Goal: Task Accomplishment & Management: Manage account settings

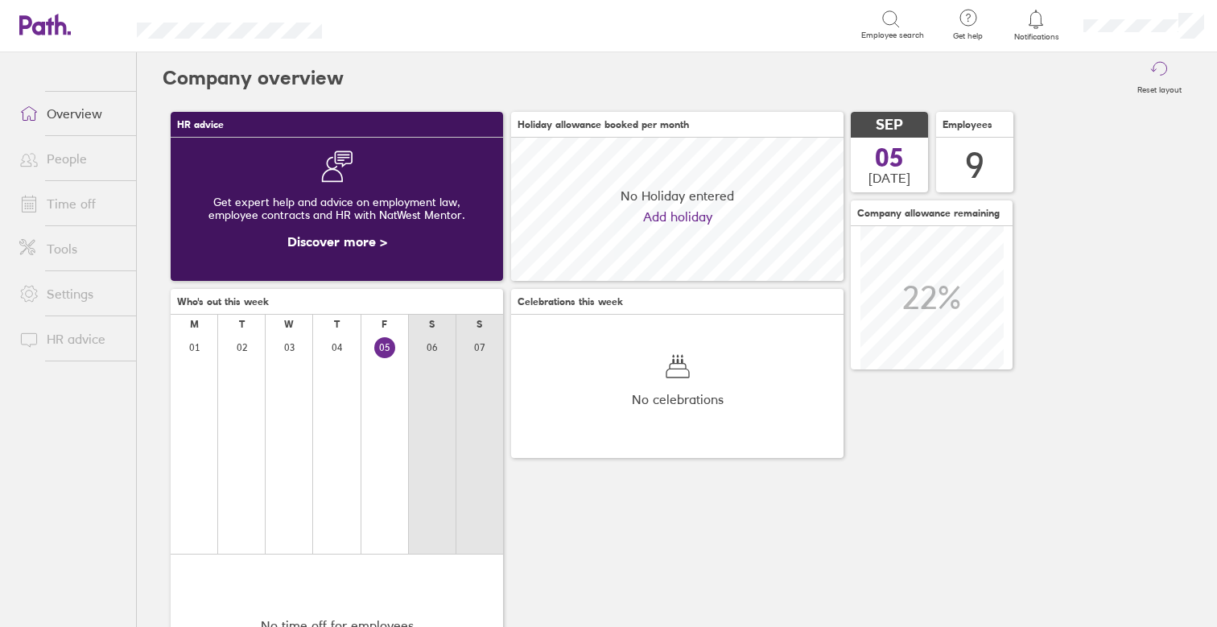
scroll to position [143, 332]
click at [79, 200] on link "Time off" at bounding box center [71, 204] width 130 height 32
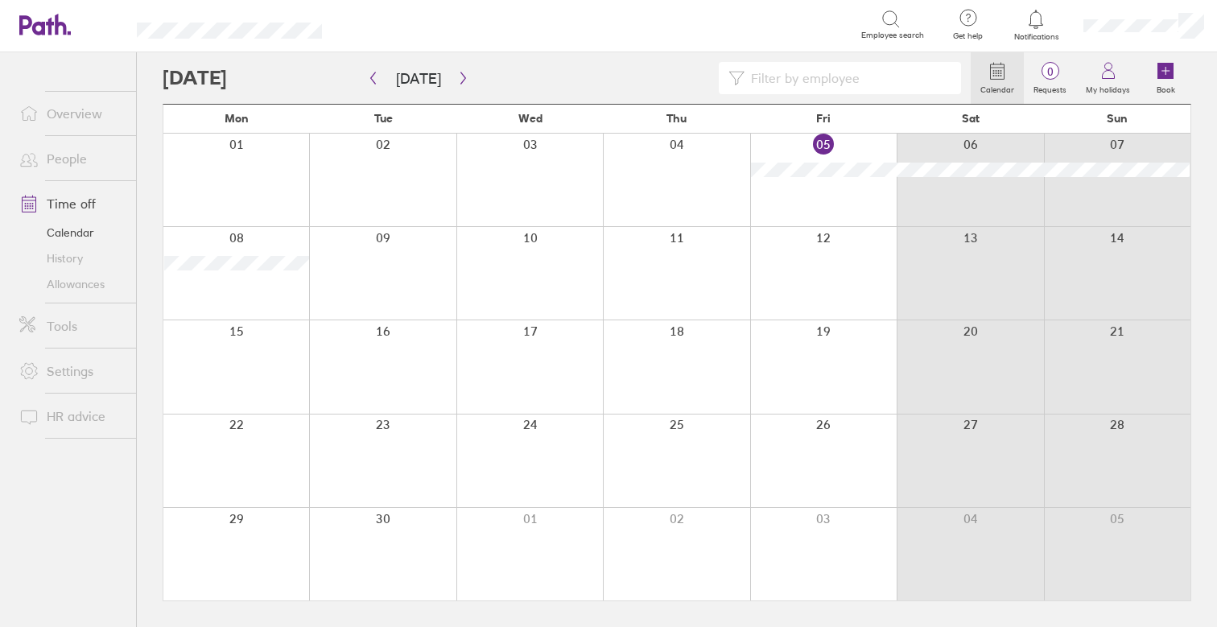
click at [87, 274] on link "Allowances" at bounding box center [71, 284] width 130 height 26
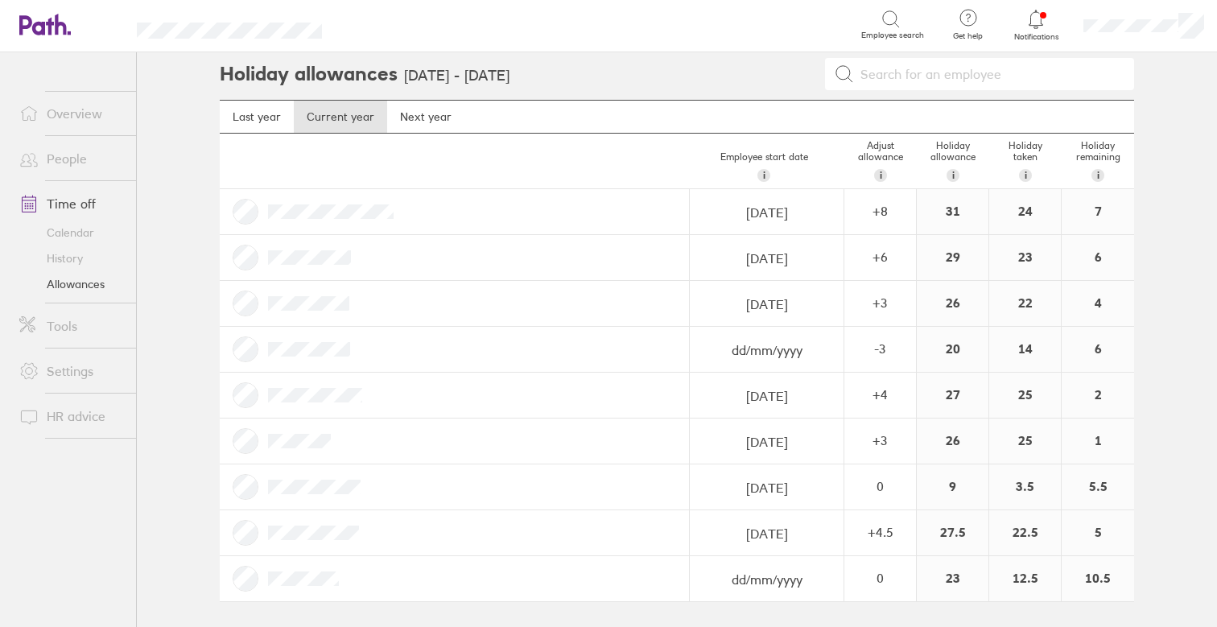
scroll to position [3, 0]
click at [892, 348] on div "-3" at bounding box center [880, 349] width 70 height 14
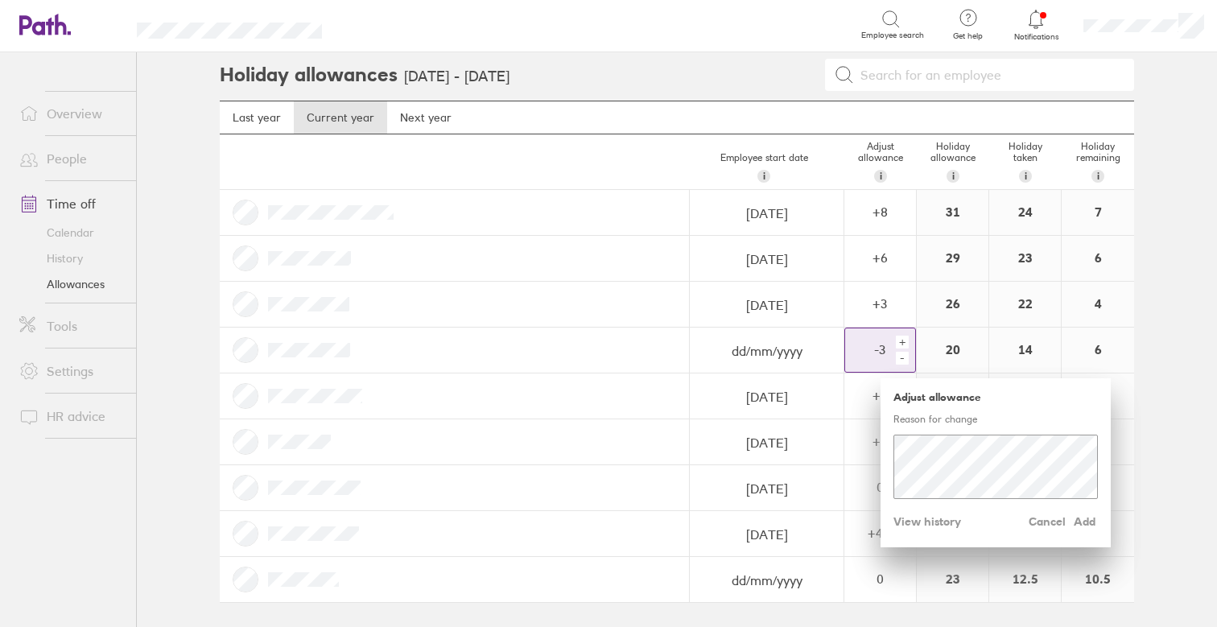
click at [902, 341] on div "+" at bounding box center [902, 342] width 13 height 13
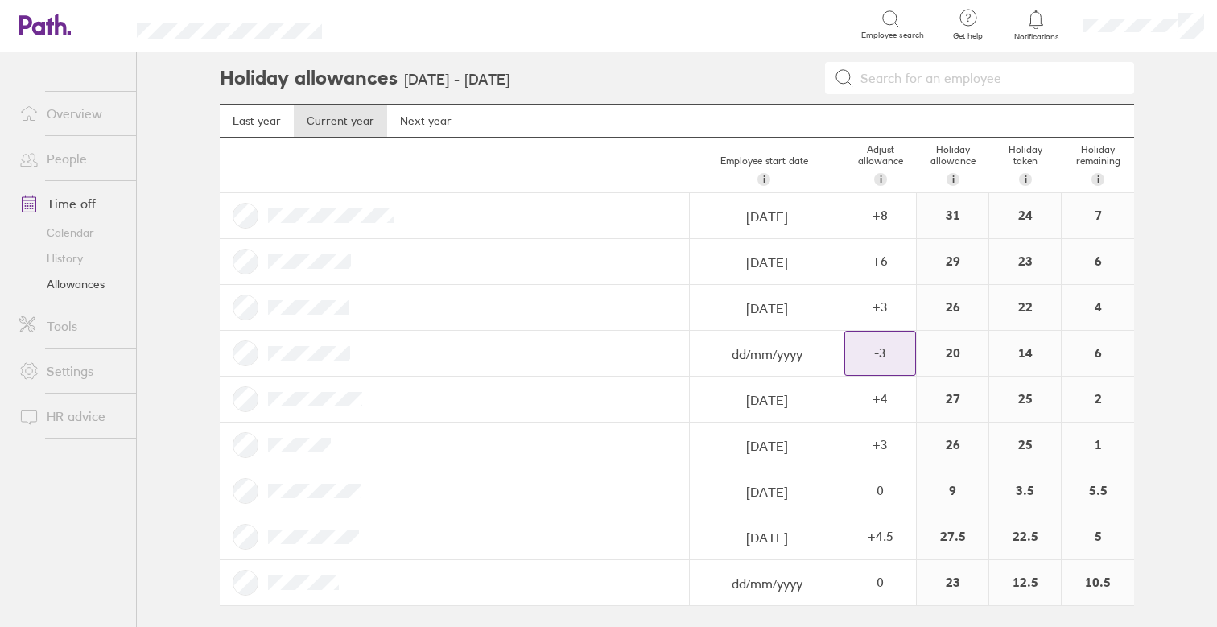
click at [878, 362] on div "-3" at bounding box center [880, 353] width 70 height 43
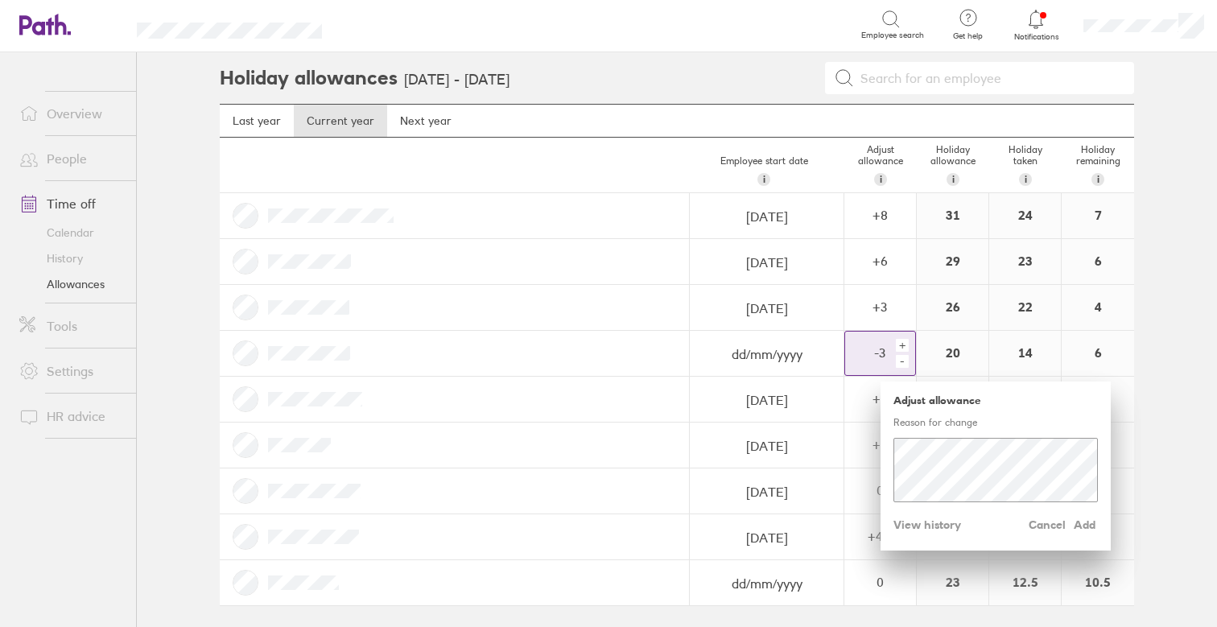
click at [904, 357] on div "-" at bounding box center [902, 361] width 13 height 13
click at [897, 345] on div "+" at bounding box center [902, 345] width 13 height 13
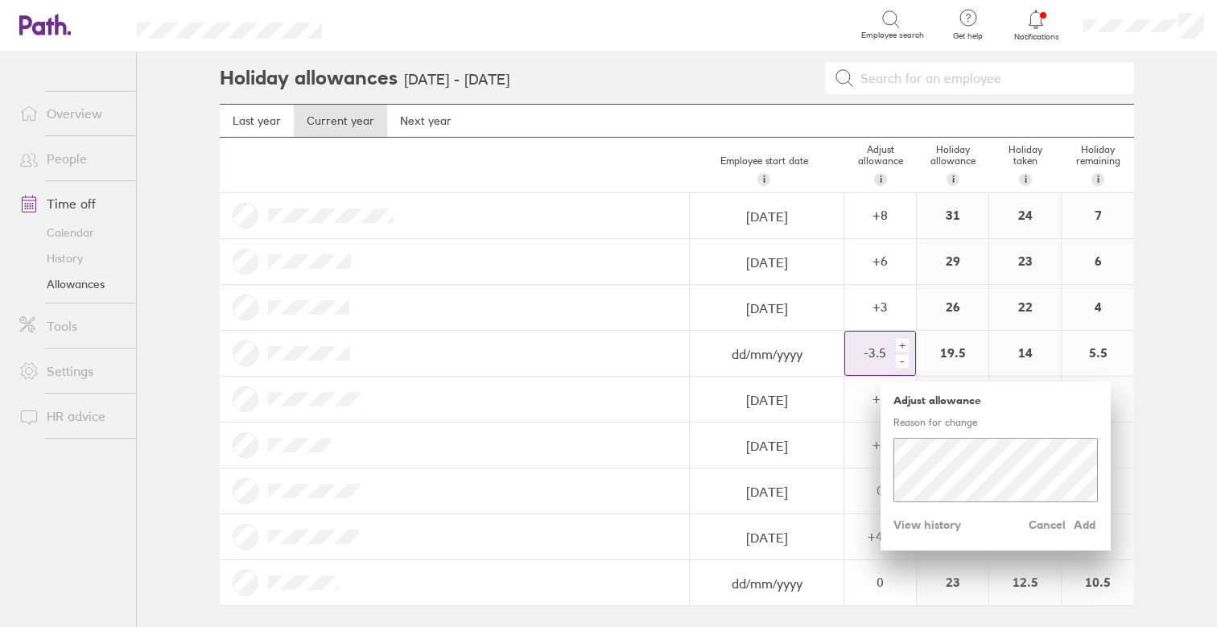
click at [897, 345] on div "+" at bounding box center [902, 345] width 13 height 13
click at [901, 345] on div "+" at bounding box center [902, 345] width 13 height 13
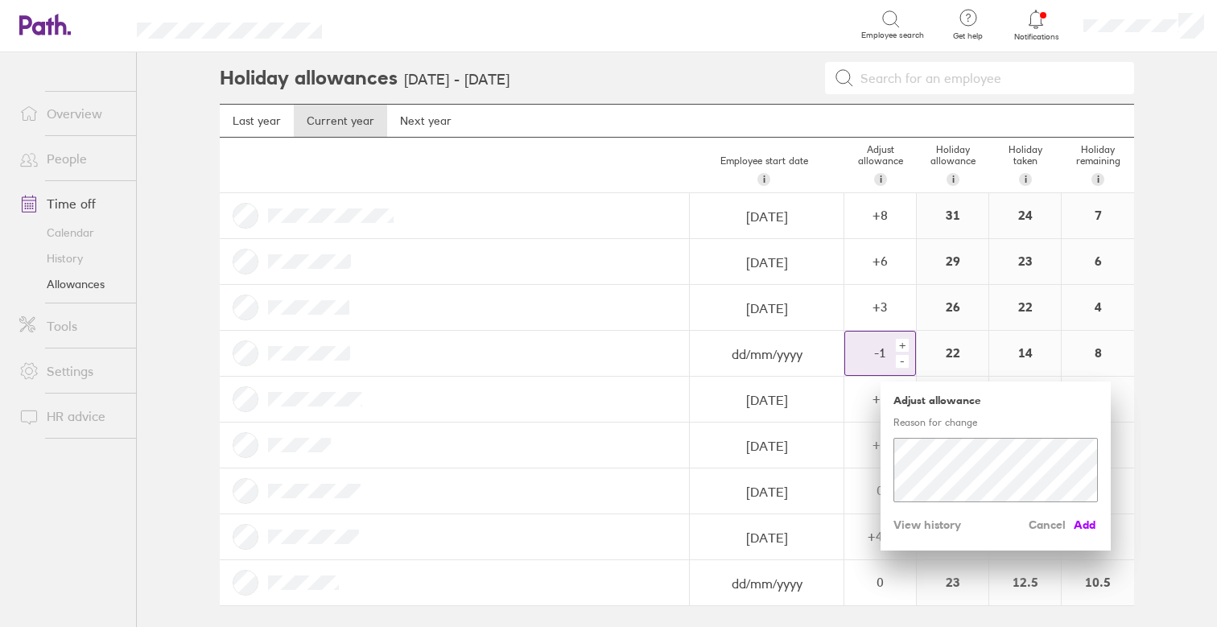
click at [1092, 517] on span "Add" at bounding box center [1085, 525] width 26 height 26
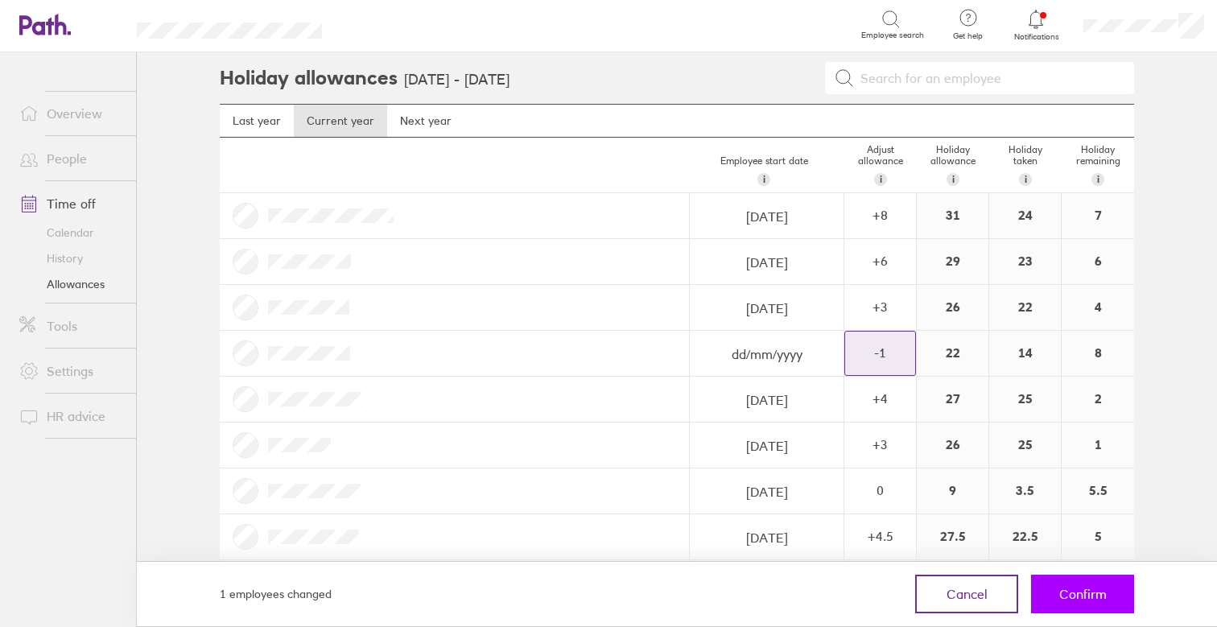
click at [1080, 594] on span "Confirm" at bounding box center [1082, 594] width 47 height 14
click at [1077, 587] on span "Confirm" at bounding box center [1082, 594] width 47 height 14
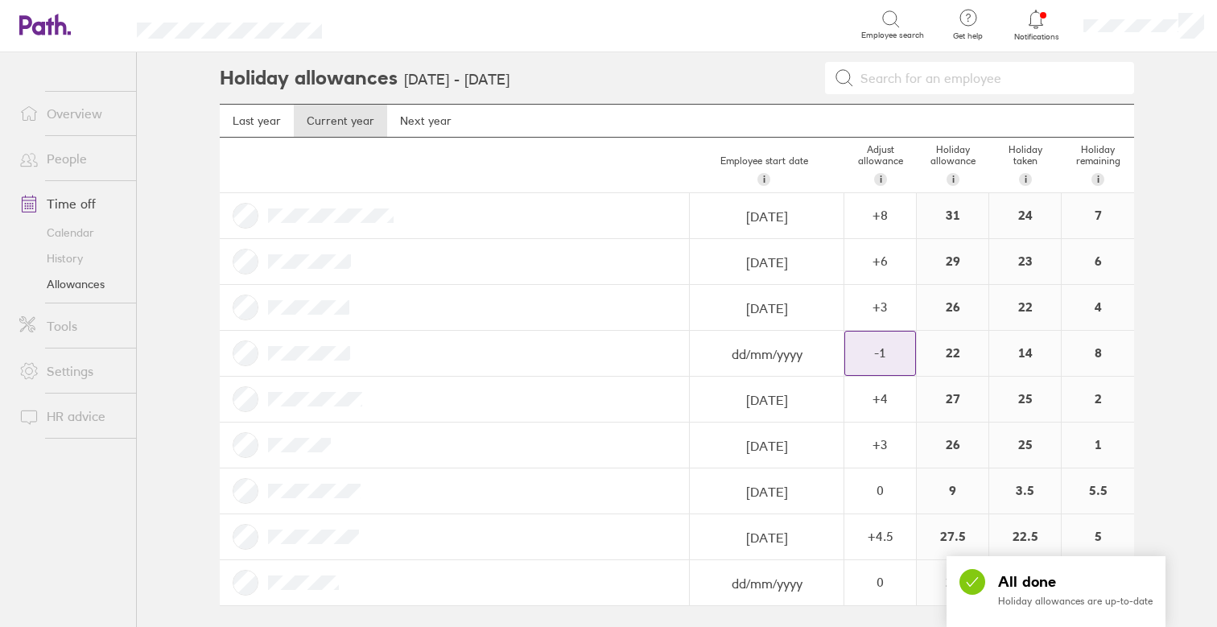
click at [80, 231] on link "Calendar" at bounding box center [71, 233] width 130 height 26
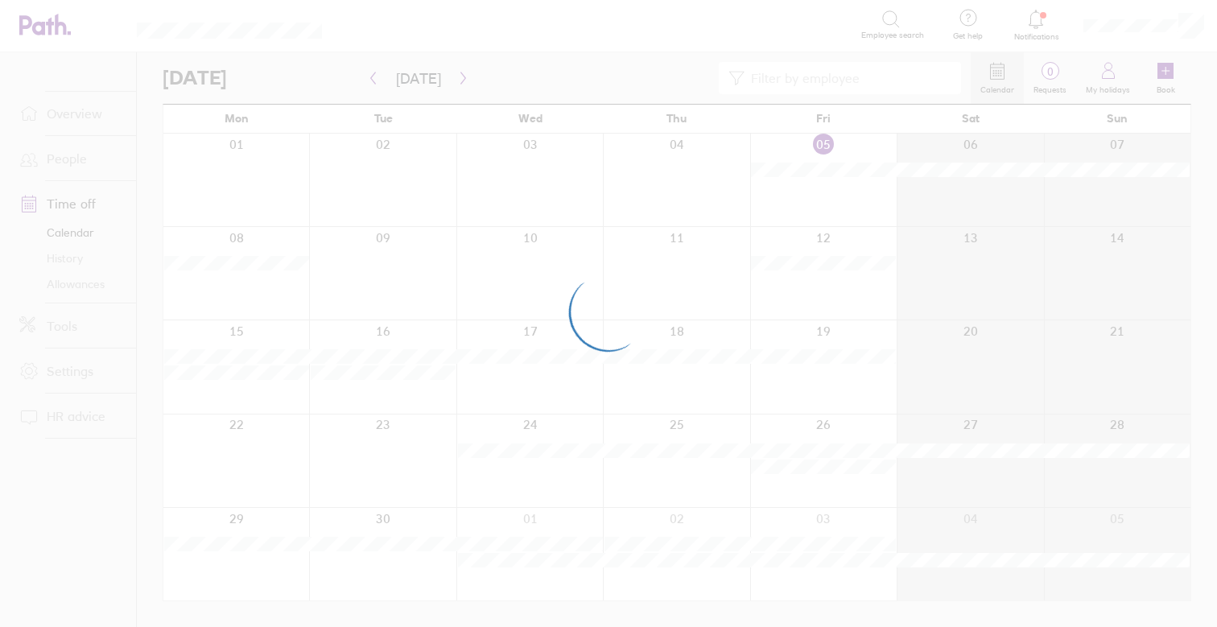
click at [459, 84] on div at bounding box center [608, 313] width 1217 height 627
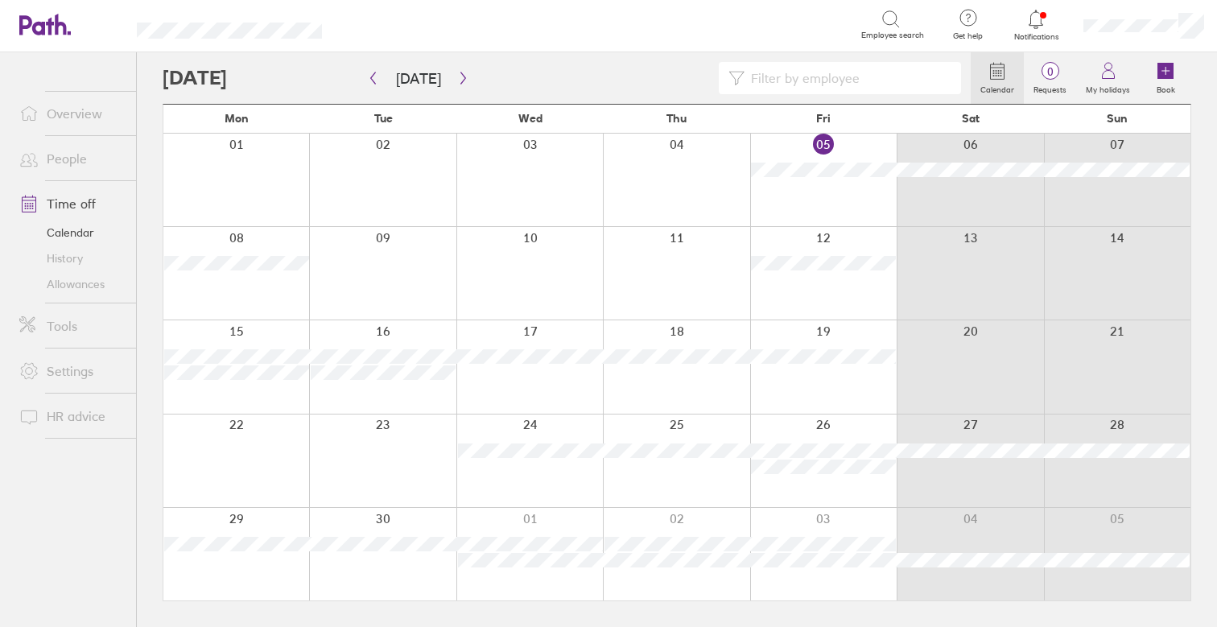
click at [459, 84] on icon "button" at bounding box center [463, 78] width 12 height 13
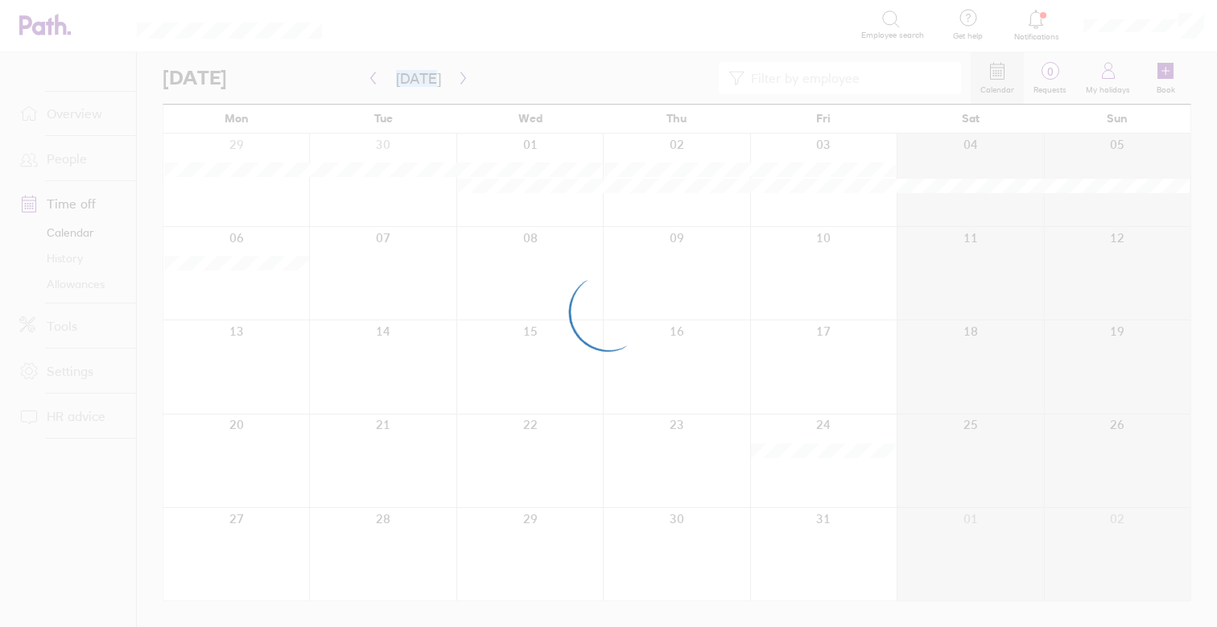
click at [459, 84] on div at bounding box center [608, 313] width 1217 height 627
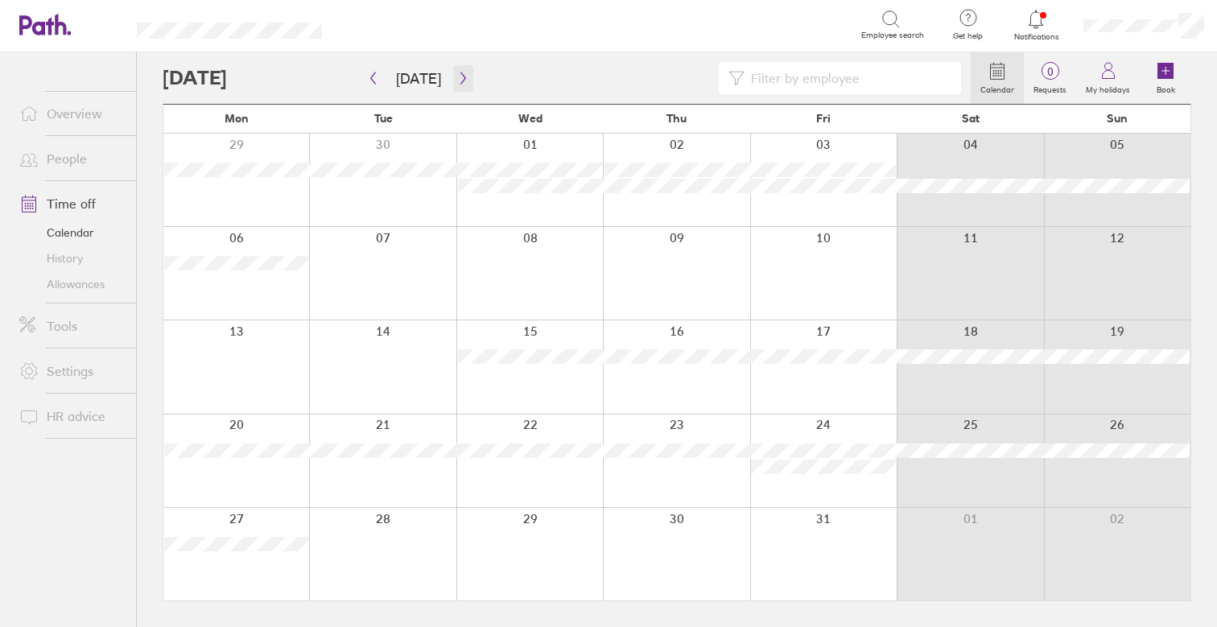
click at [463, 78] on icon "button" at bounding box center [463, 78] width 12 height 13
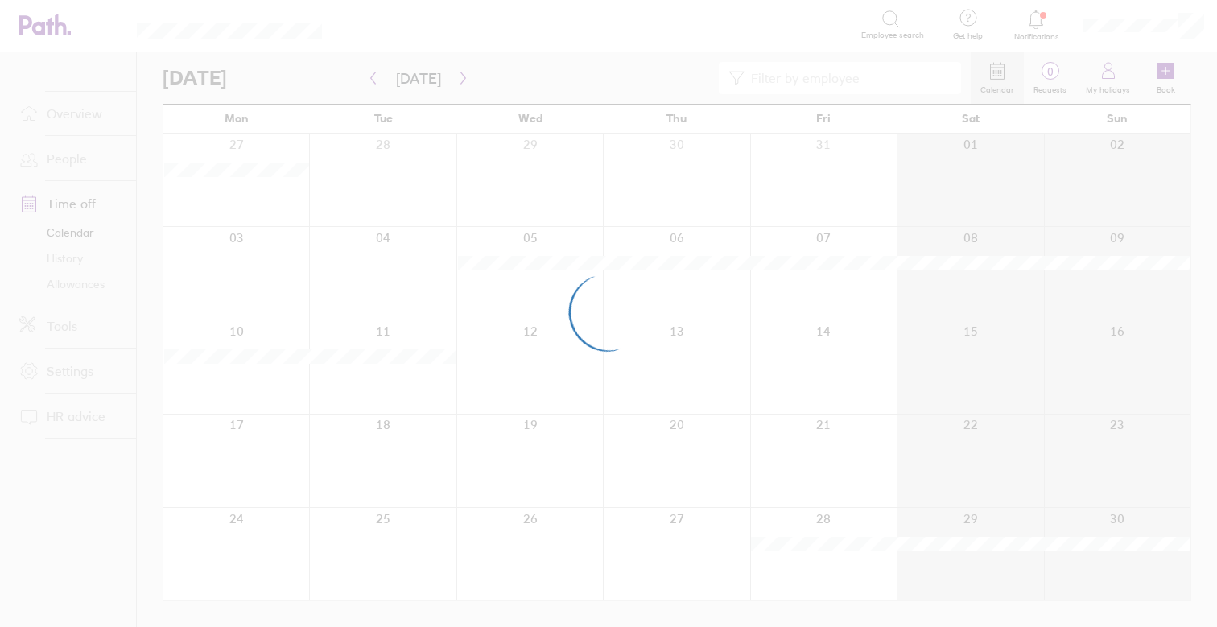
click at [458, 80] on div at bounding box center [608, 313] width 1217 height 627
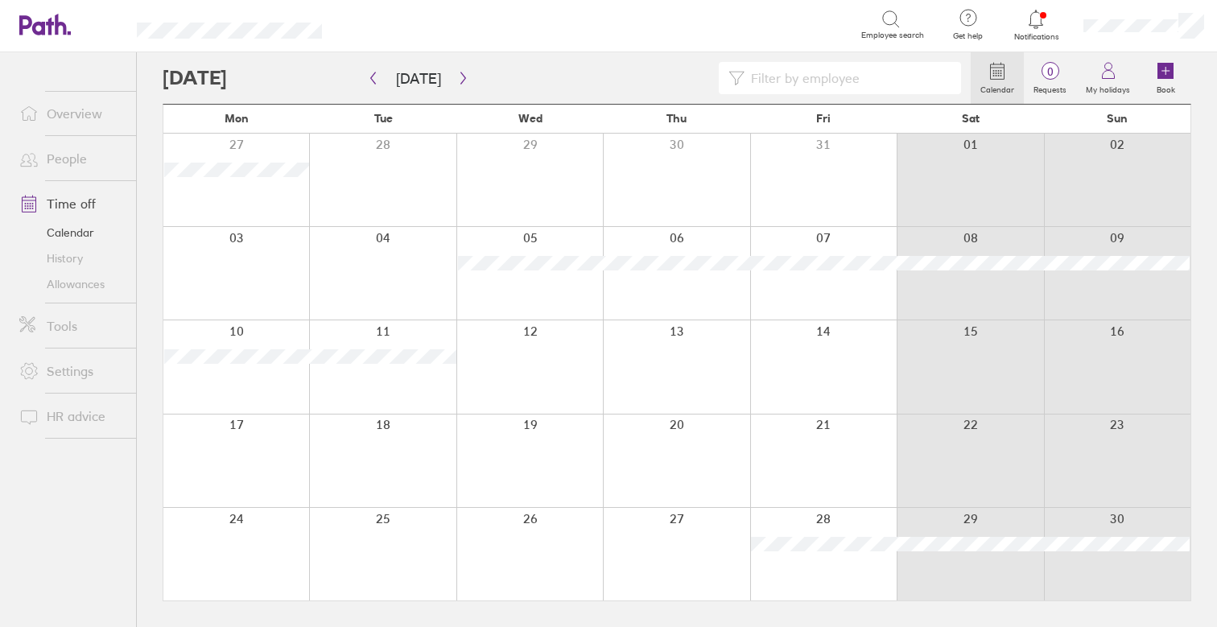
click at [457, 76] on icon "button" at bounding box center [463, 78] width 12 height 13
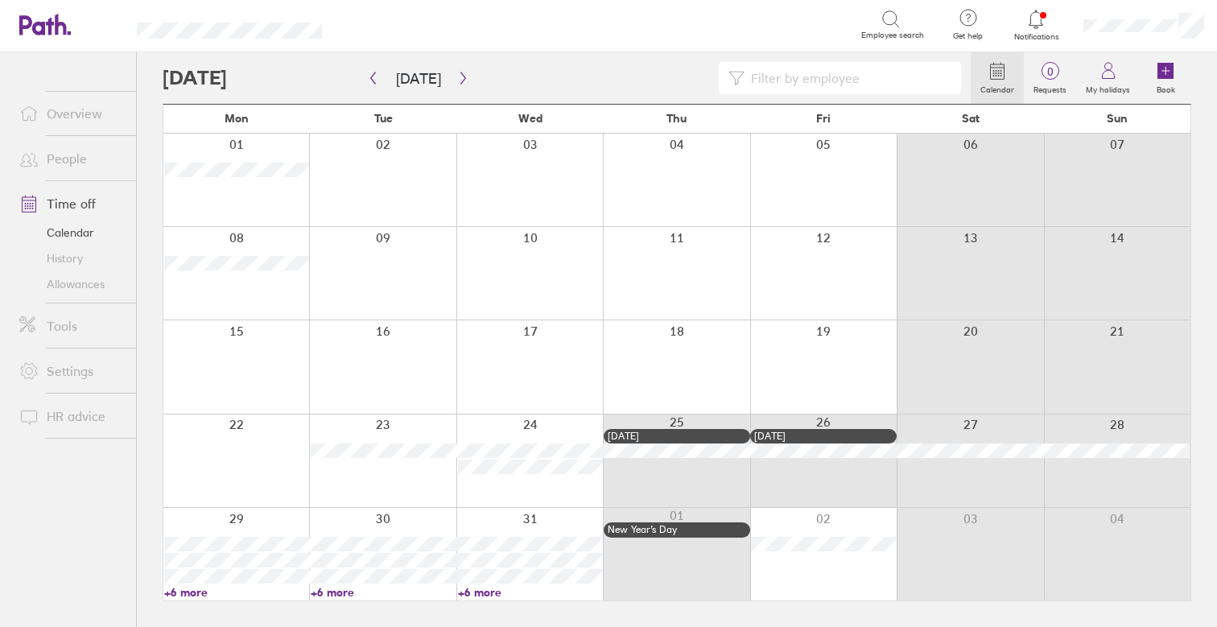
click at [224, 458] on div at bounding box center [236, 460] width 146 height 93
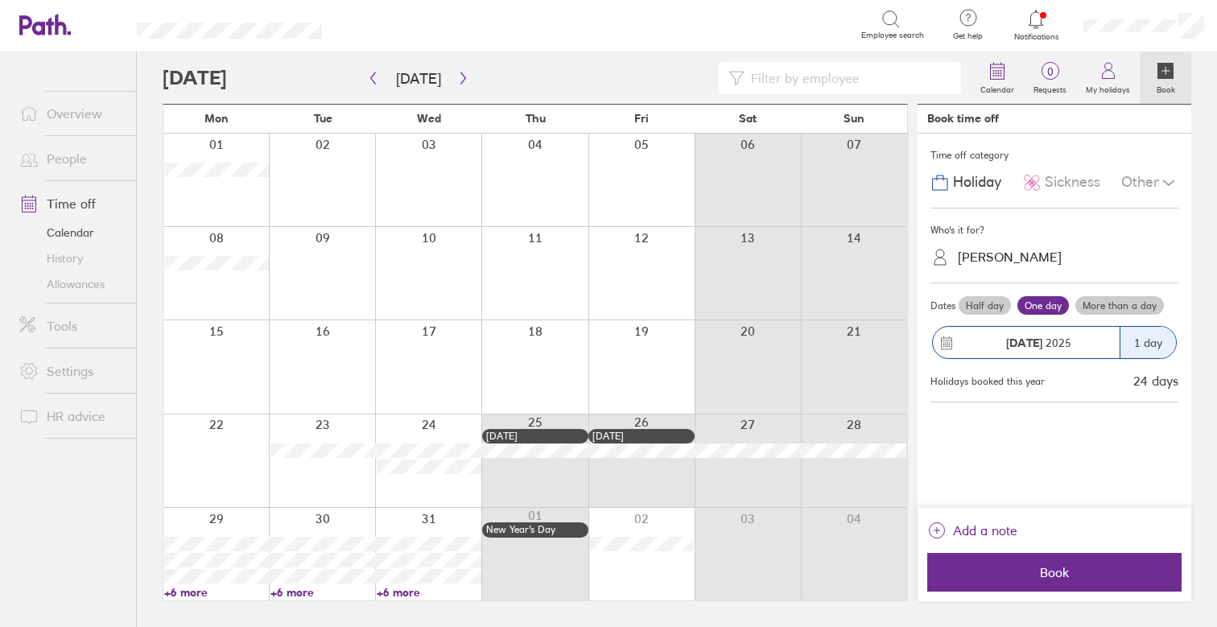
click at [1071, 254] on div "[PERSON_NAME]" at bounding box center [1064, 257] width 229 height 25
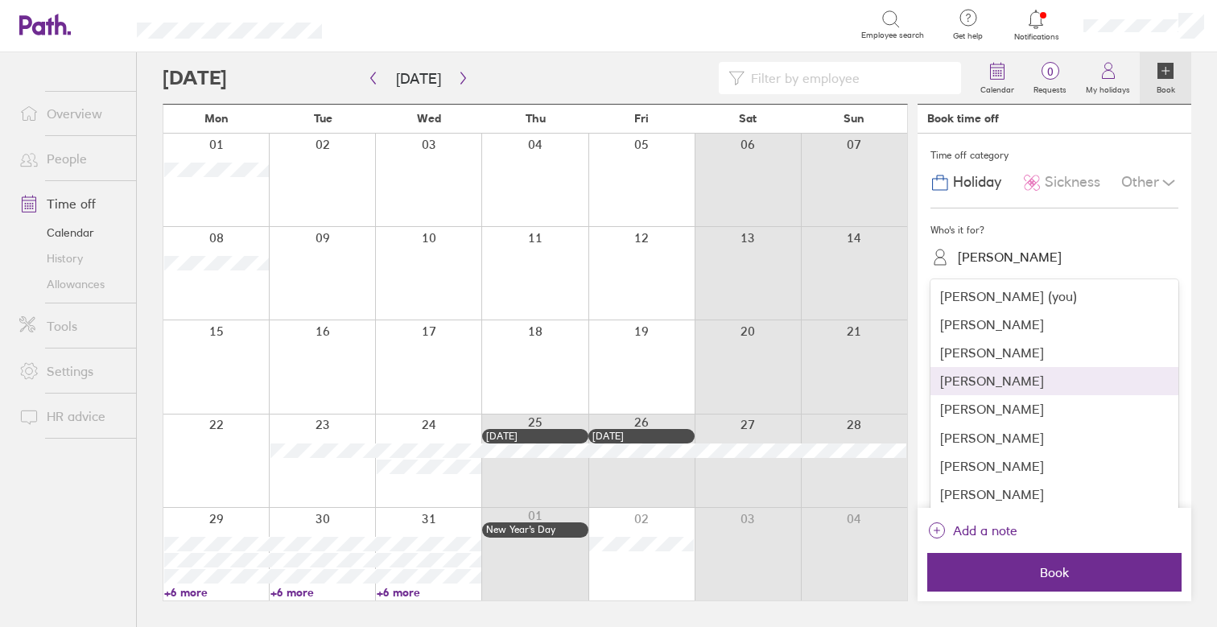
click at [999, 387] on div "[PERSON_NAME]" at bounding box center [1054, 381] width 248 height 28
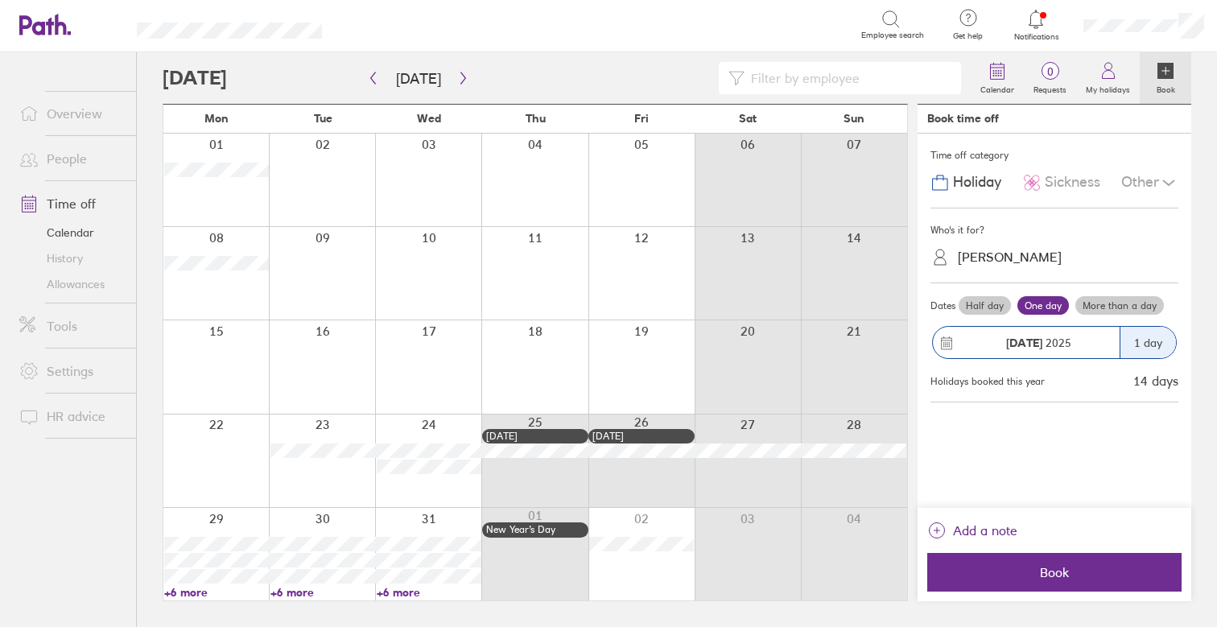
click at [1123, 310] on label "More than a day" at bounding box center [1119, 305] width 89 height 19
click at [0, 0] on input "More than a day" at bounding box center [0, 0] width 0 height 0
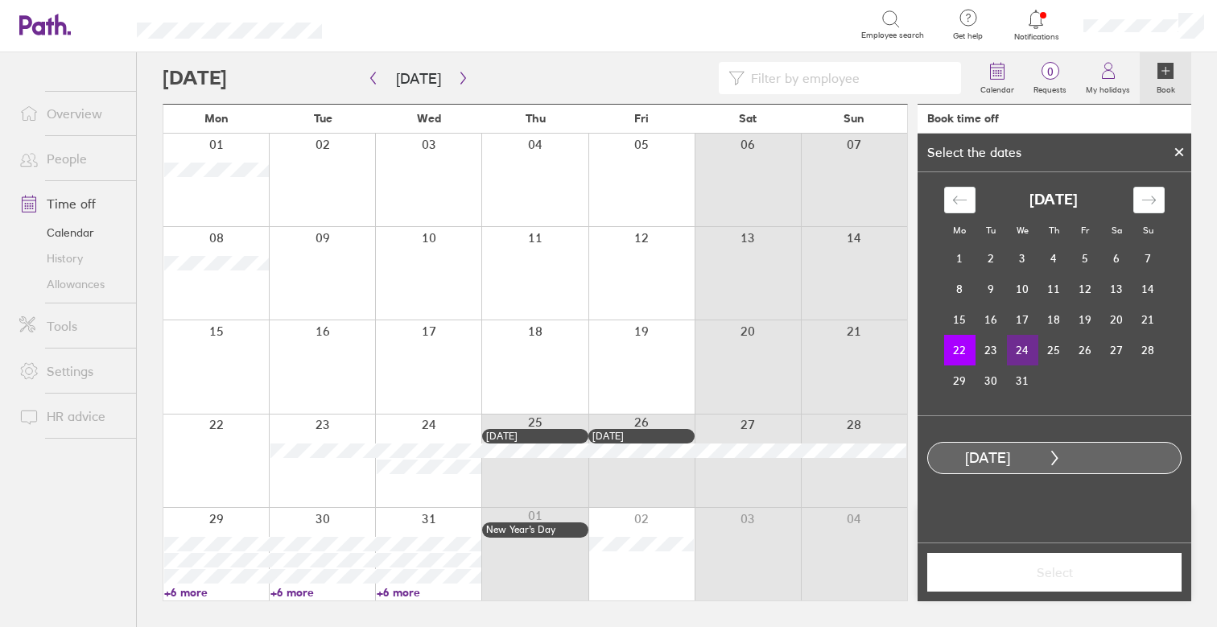
click at [1027, 341] on td "24" at bounding box center [1022, 350] width 31 height 31
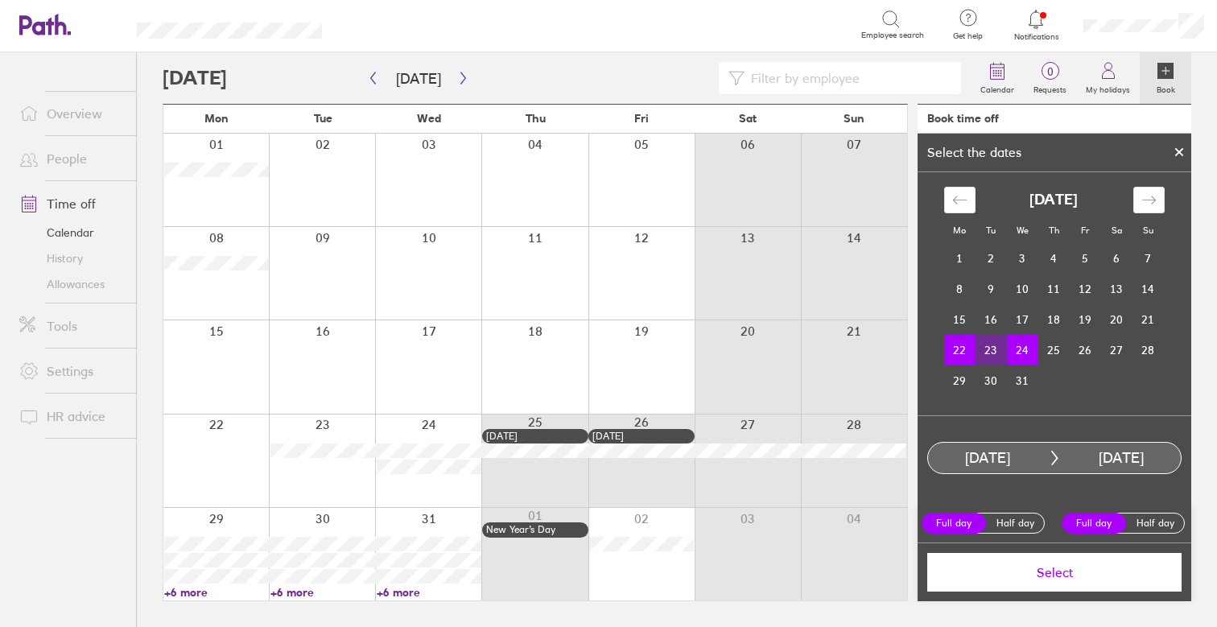
click at [1107, 568] on span "Select" at bounding box center [1054, 572] width 232 height 14
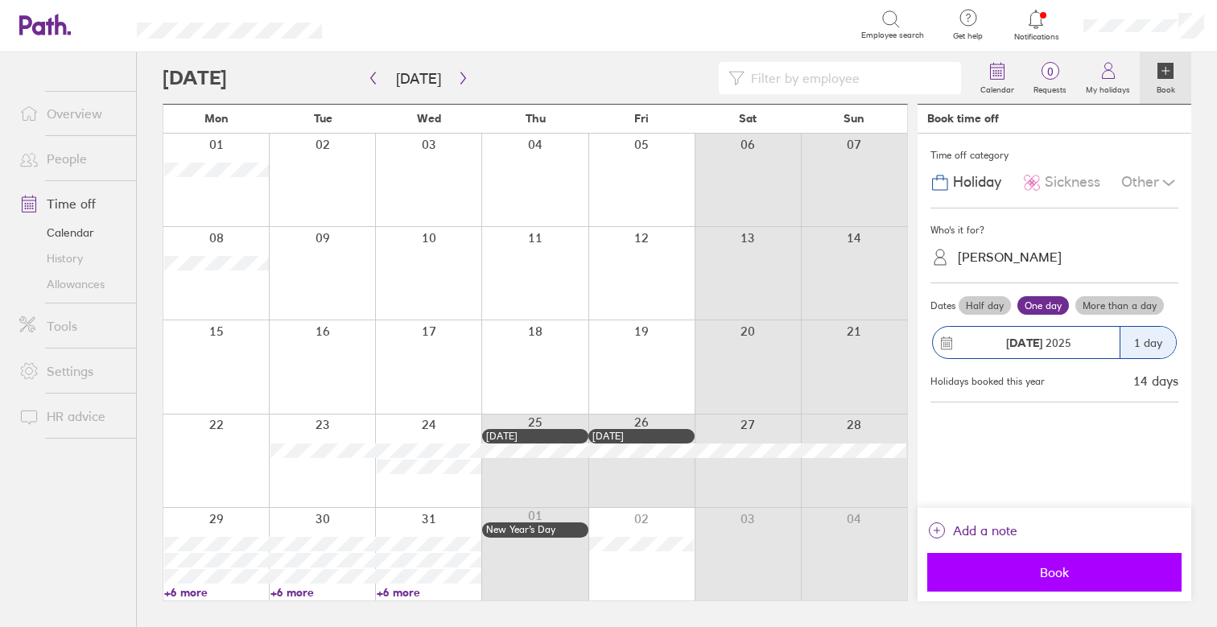
click at [1111, 567] on span "Book" at bounding box center [1054, 572] width 232 height 14
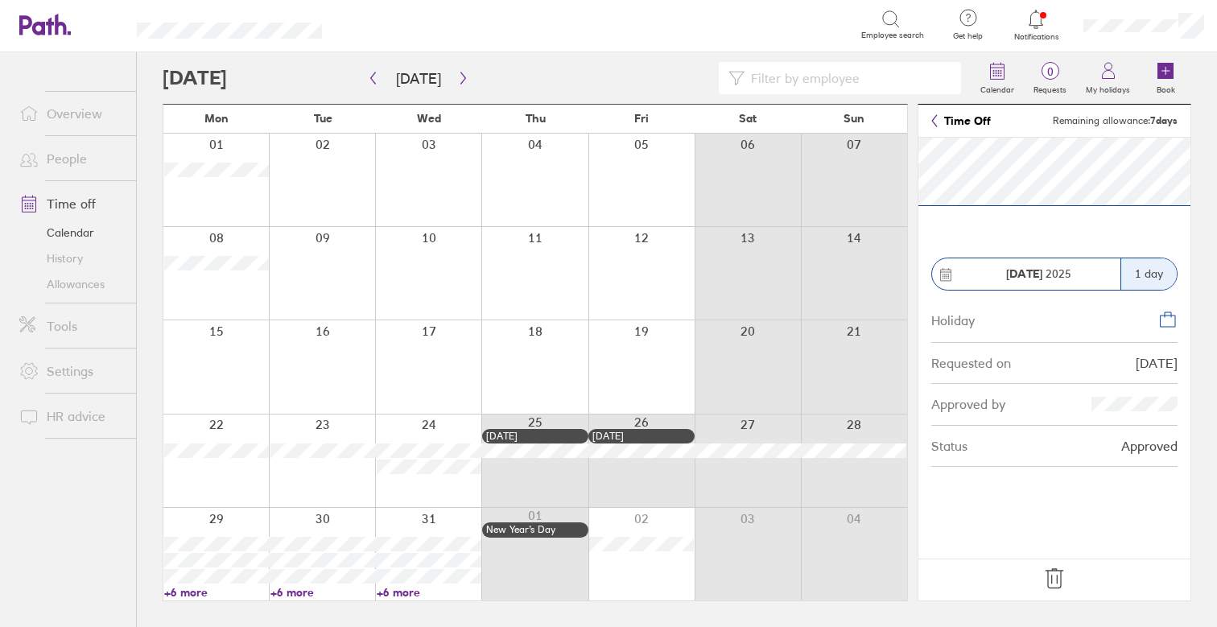
click at [1045, 579] on icon at bounding box center [1054, 579] width 26 height 26
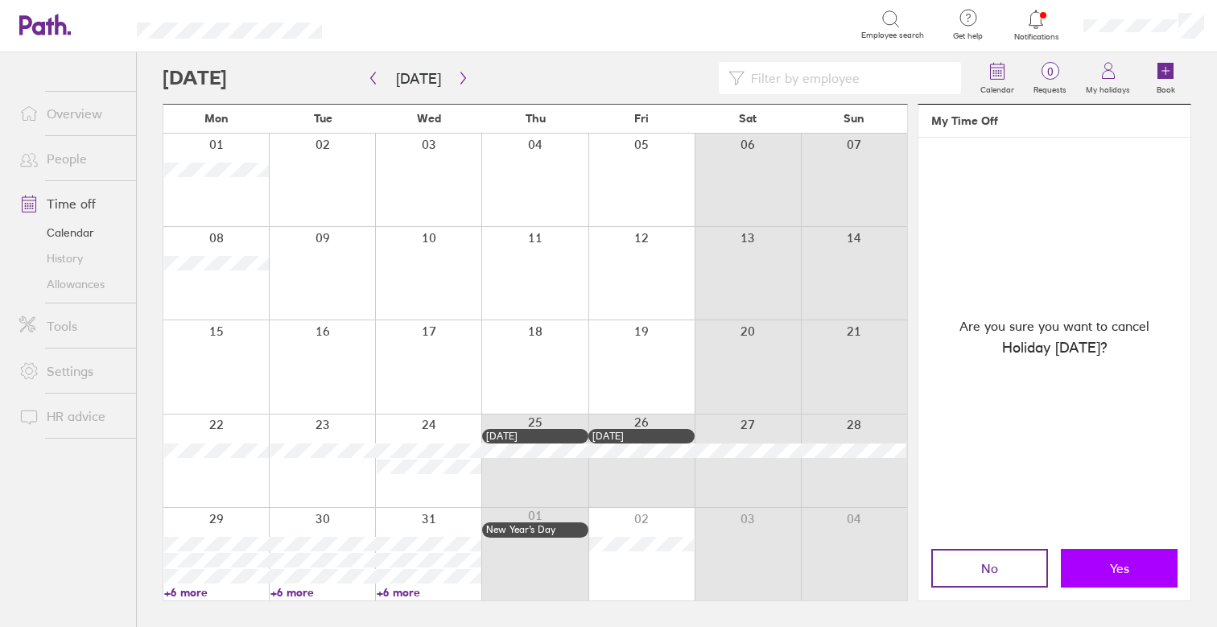
click at [1075, 571] on button "Yes" at bounding box center [1119, 568] width 117 height 39
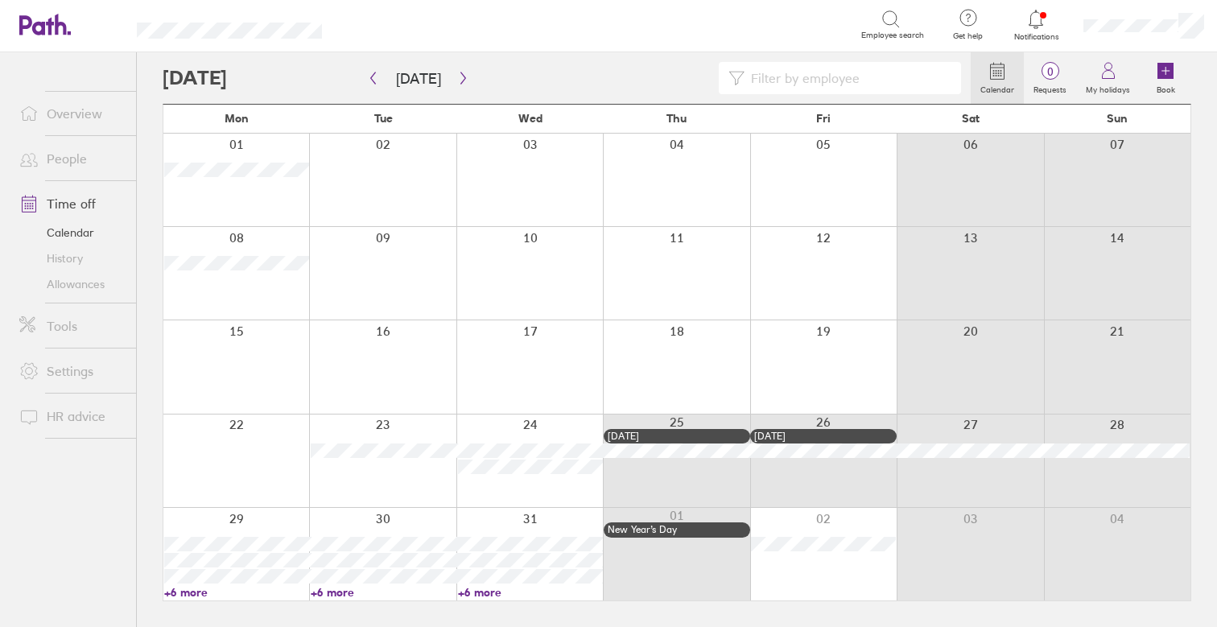
click at [245, 470] on div at bounding box center [236, 460] width 146 height 93
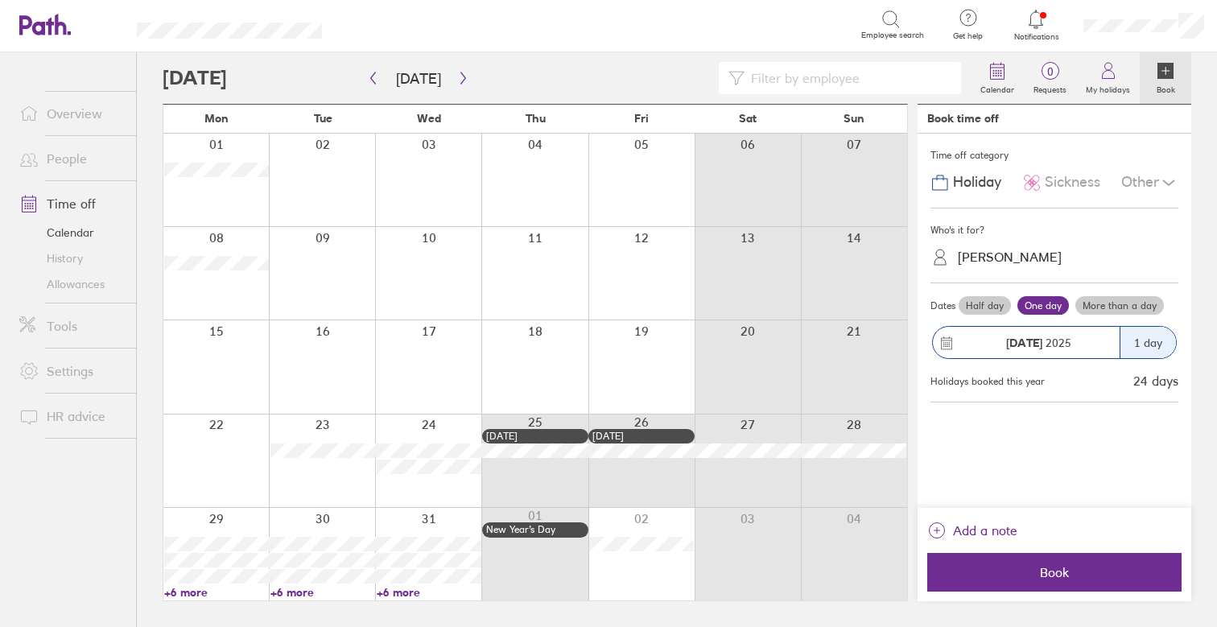
click at [1081, 233] on div "Who's it for?" at bounding box center [1054, 230] width 248 height 24
click at [1028, 251] on div "[PERSON_NAME]" at bounding box center [1010, 256] width 104 height 15
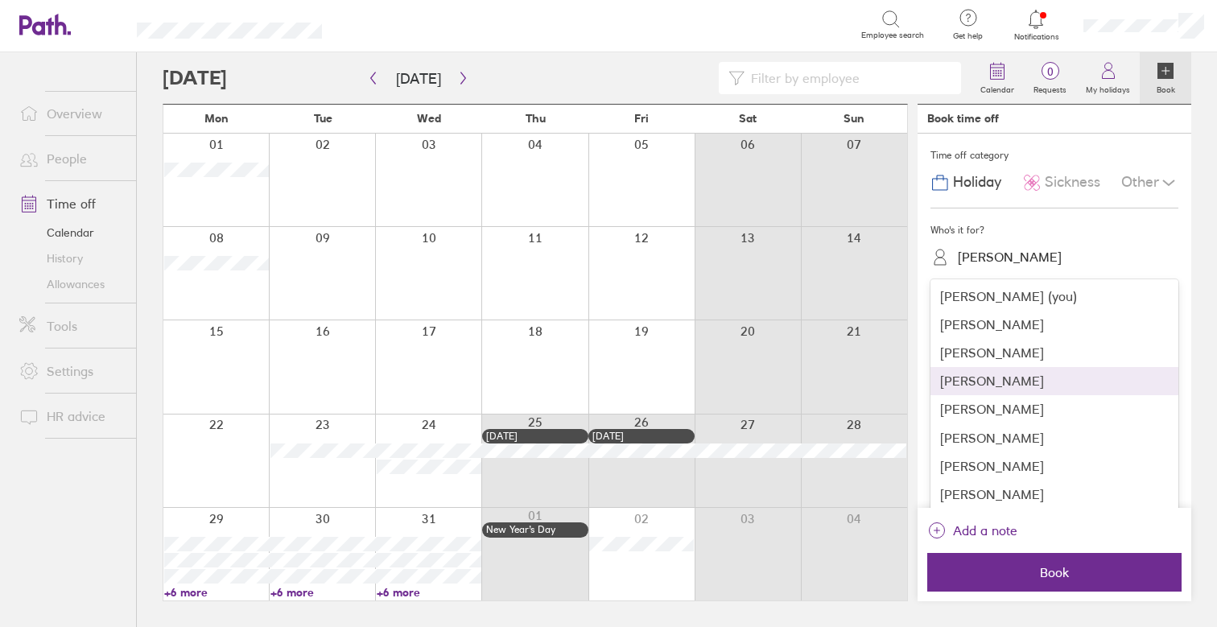
click at [1039, 386] on div "[PERSON_NAME]" at bounding box center [1054, 381] width 248 height 28
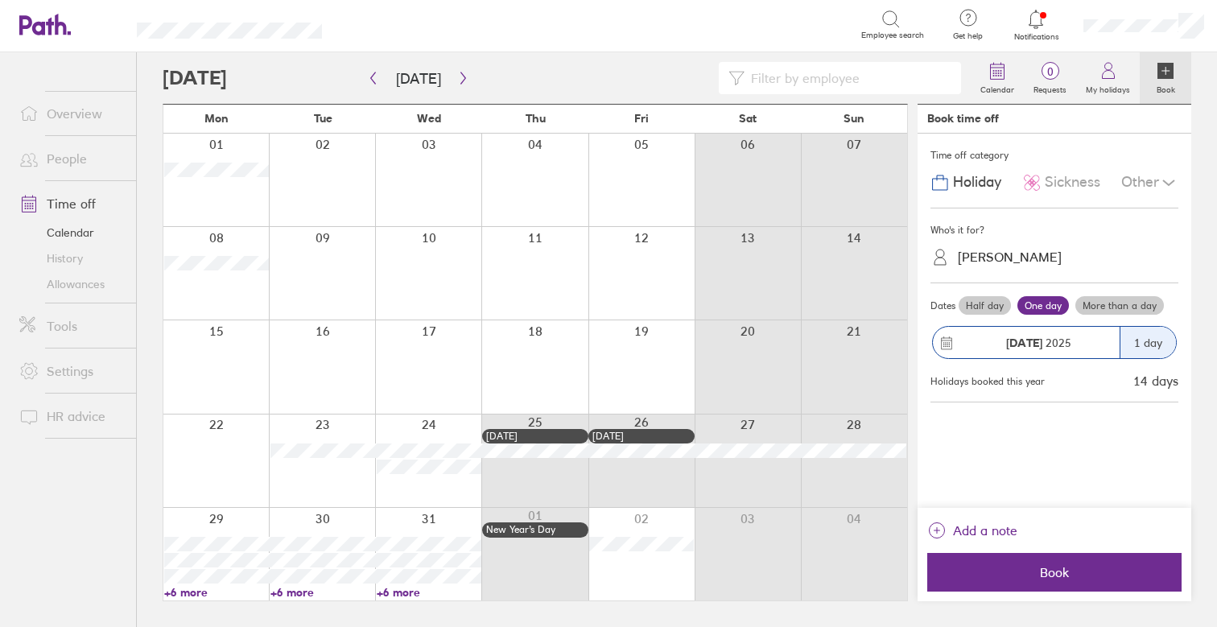
click at [1123, 303] on label "More than a day" at bounding box center [1119, 305] width 89 height 19
click at [0, 0] on input "More than a day" at bounding box center [0, 0] width 0 height 0
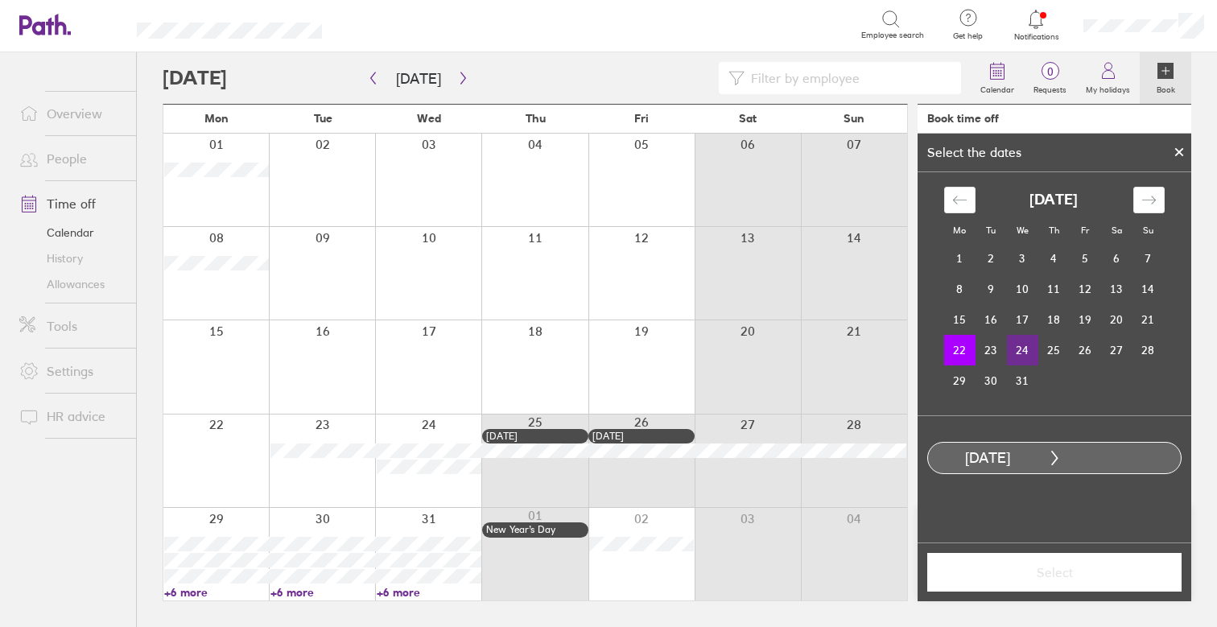
click at [1023, 346] on td "24" at bounding box center [1022, 350] width 31 height 31
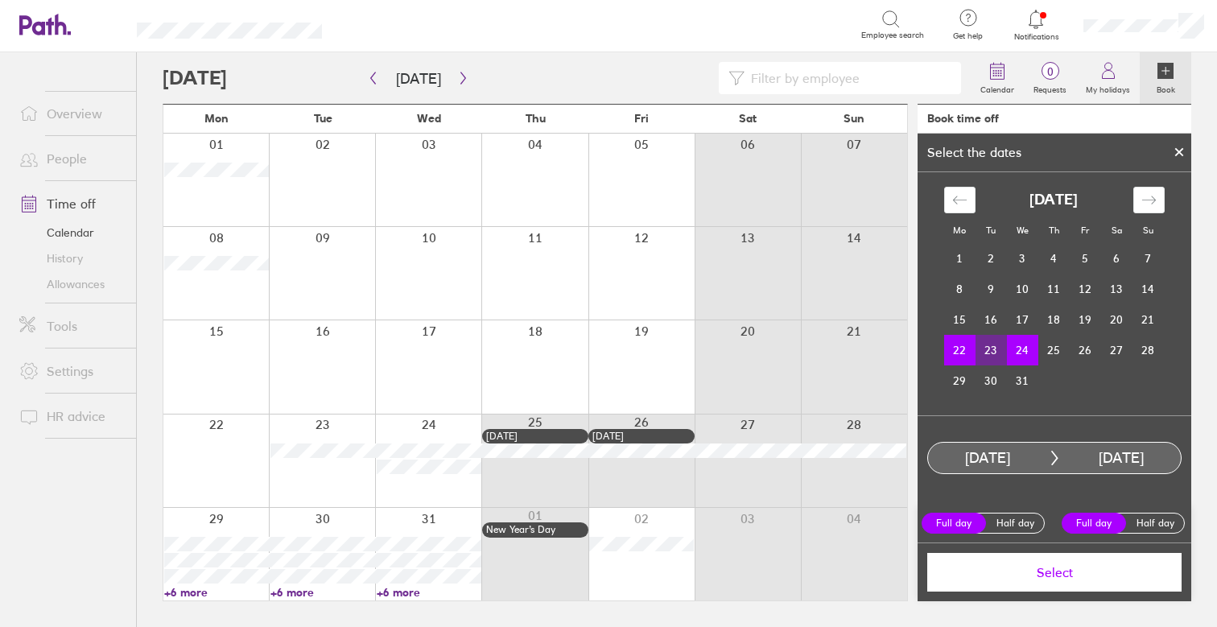
click at [1111, 571] on span "Select" at bounding box center [1054, 572] width 232 height 14
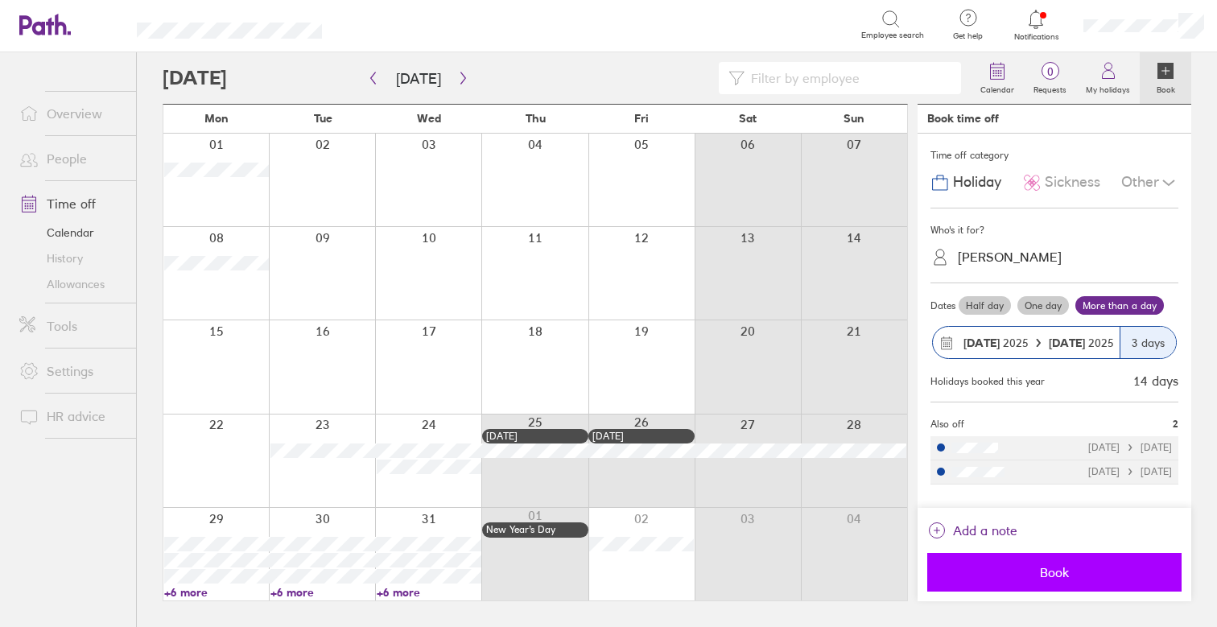
click at [1037, 560] on button "Book" at bounding box center [1054, 572] width 254 height 39
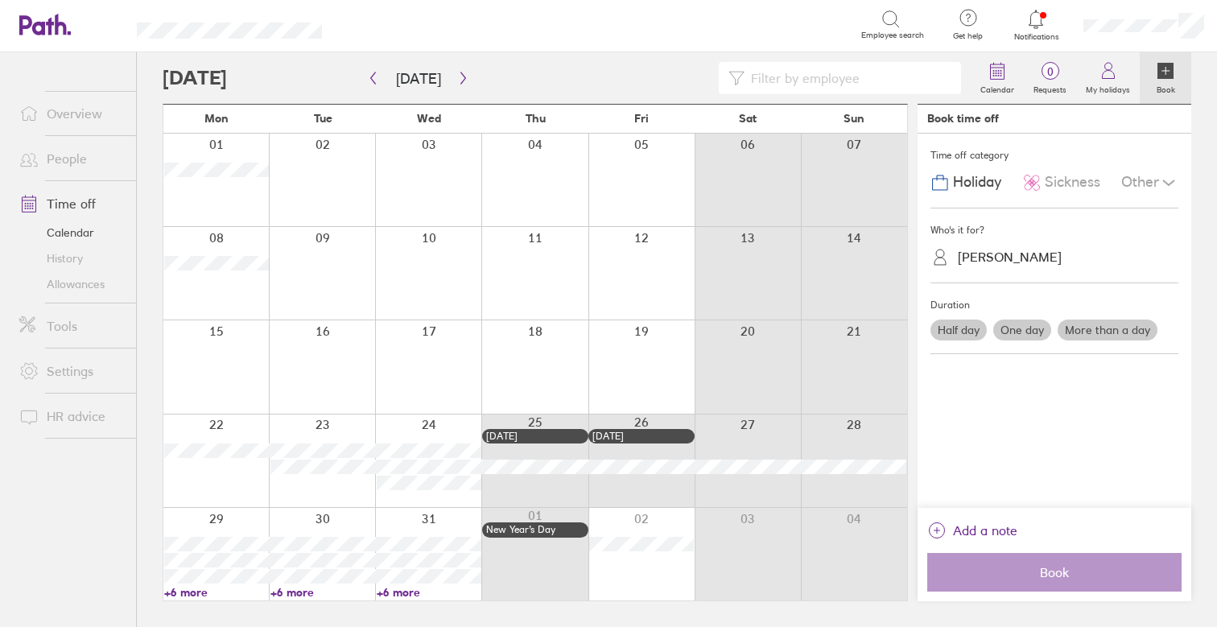
click at [613, 582] on div at bounding box center [641, 554] width 106 height 93
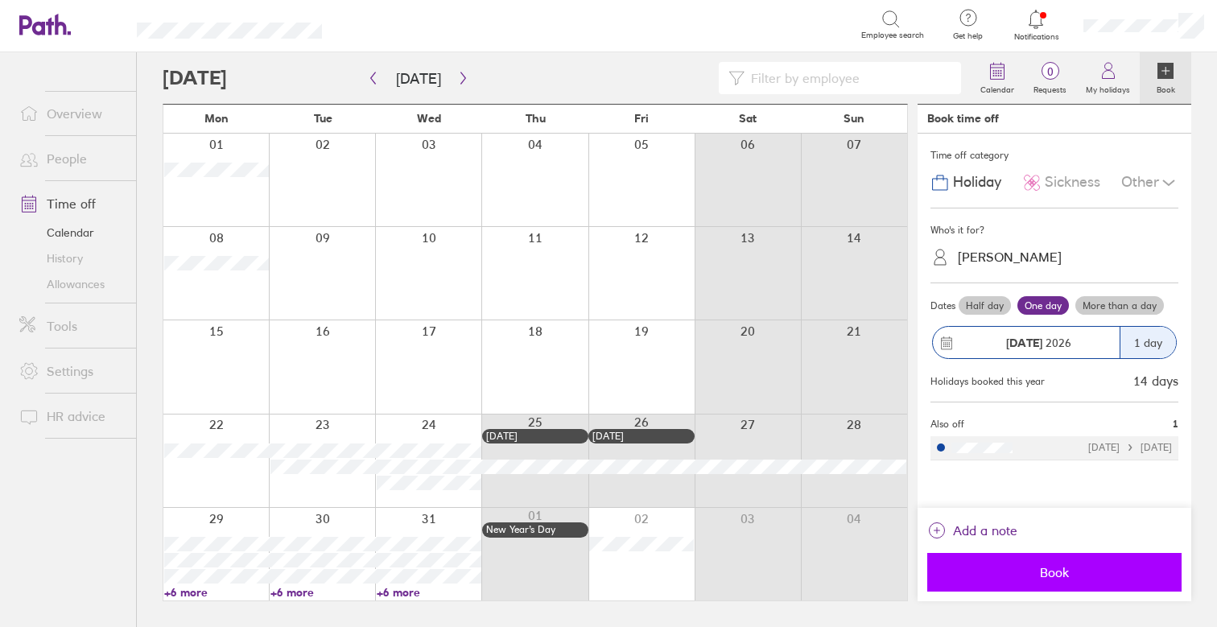
click at [1049, 563] on button "Book" at bounding box center [1054, 572] width 254 height 39
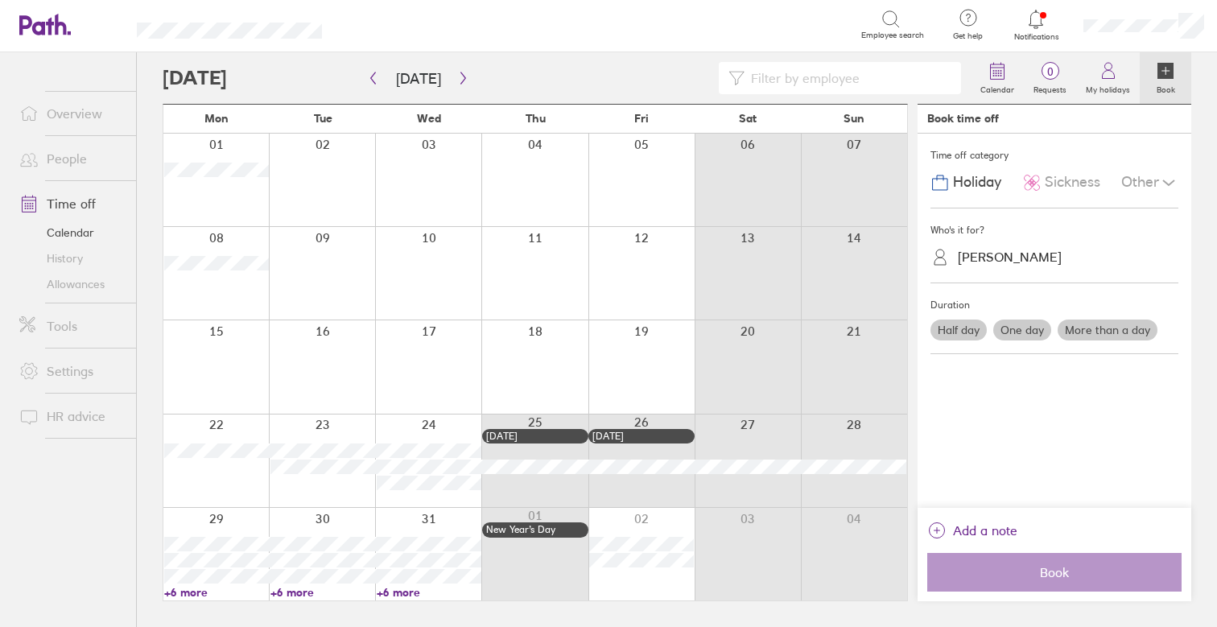
click at [80, 281] on link "Allowances" at bounding box center [71, 284] width 130 height 26
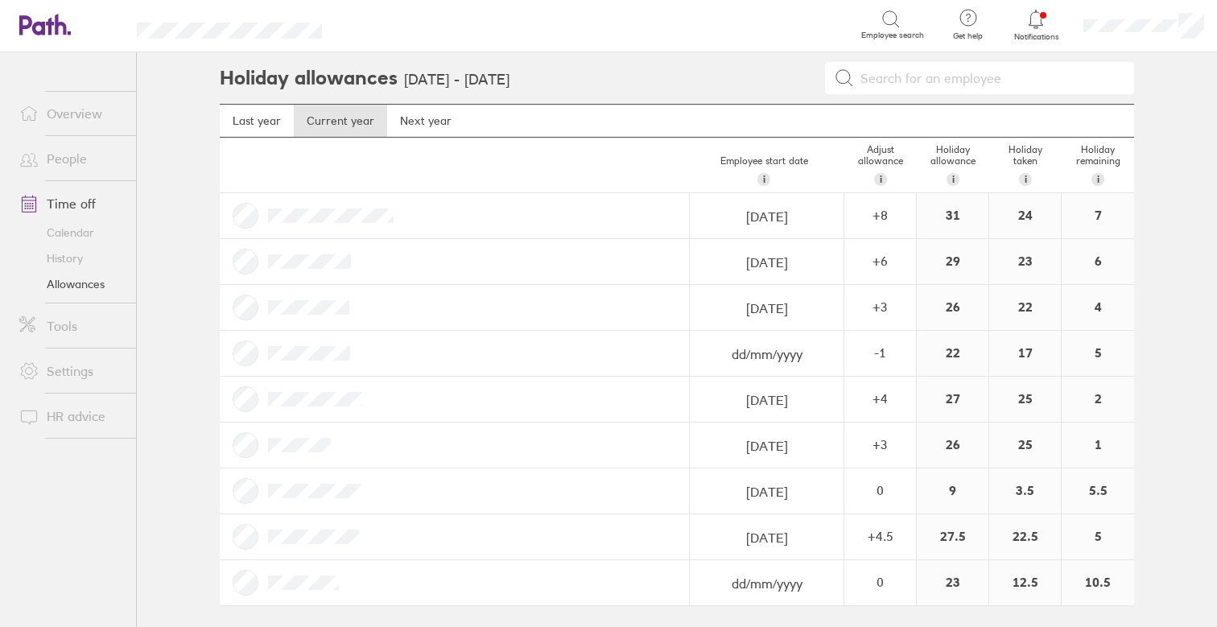
click at [1101, 354] on div "5" at bounding box center [1098, 353] width 72 height 45
click at [89, 200] on link "Time off" at bounding box center [71, 204] width 130 height 32
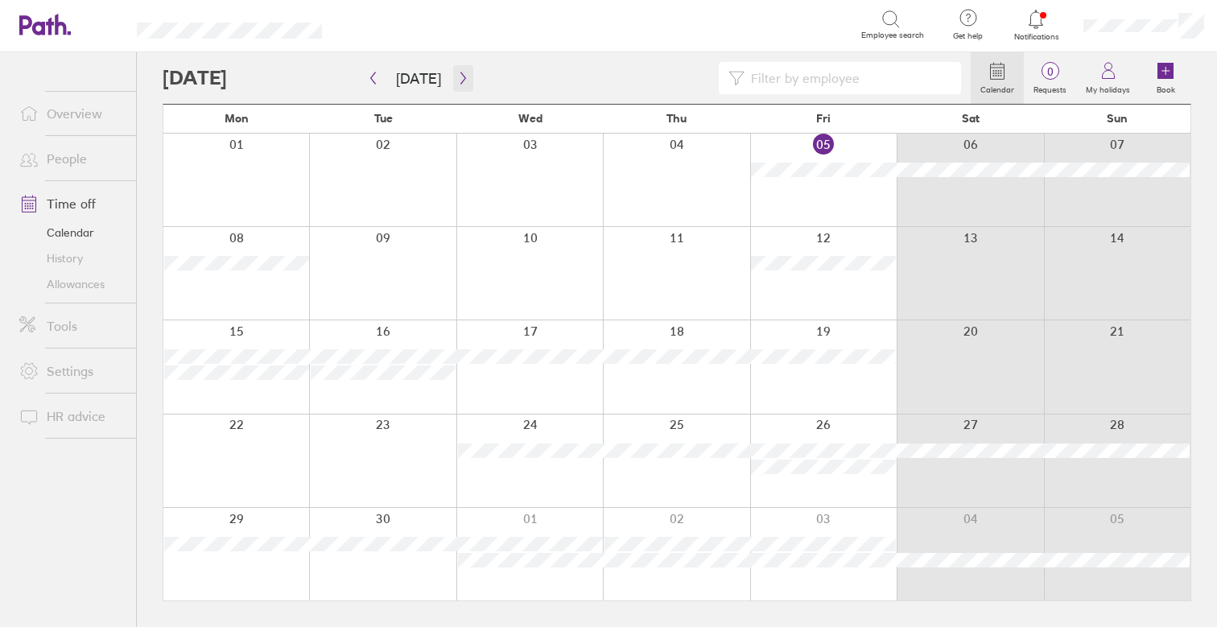
click at [461, 74] on icon "button" at bounding box center [463, 78] width 12 height 13
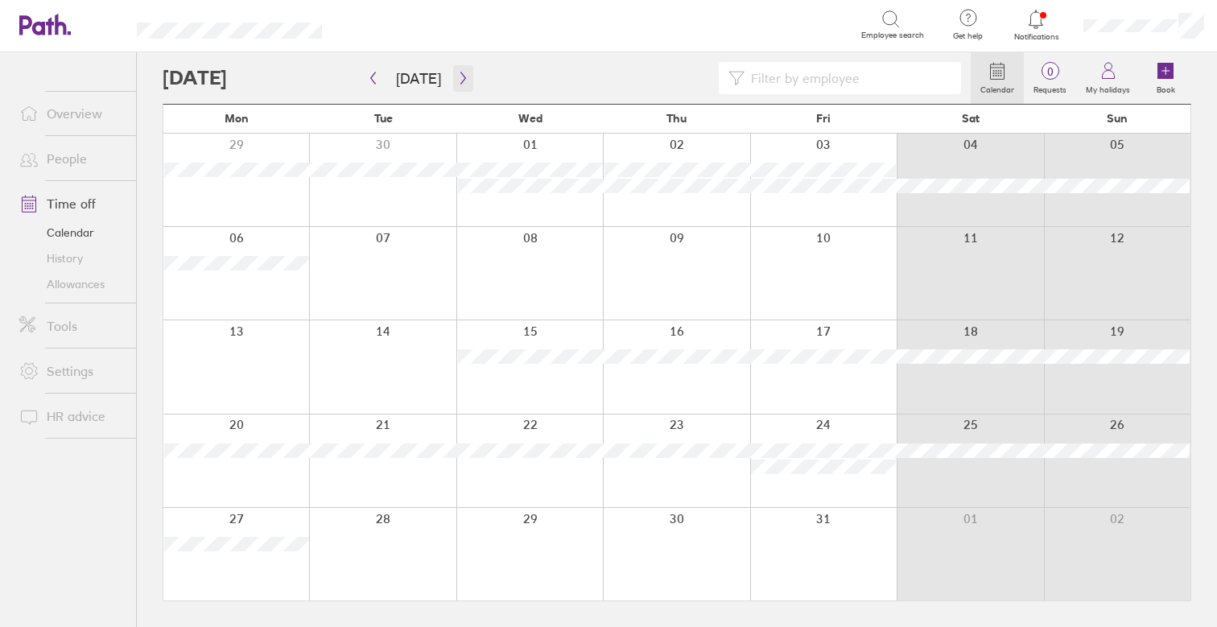
click at [461, 74] on icon "button" at bounding box center [463, 78] width 12 height 13
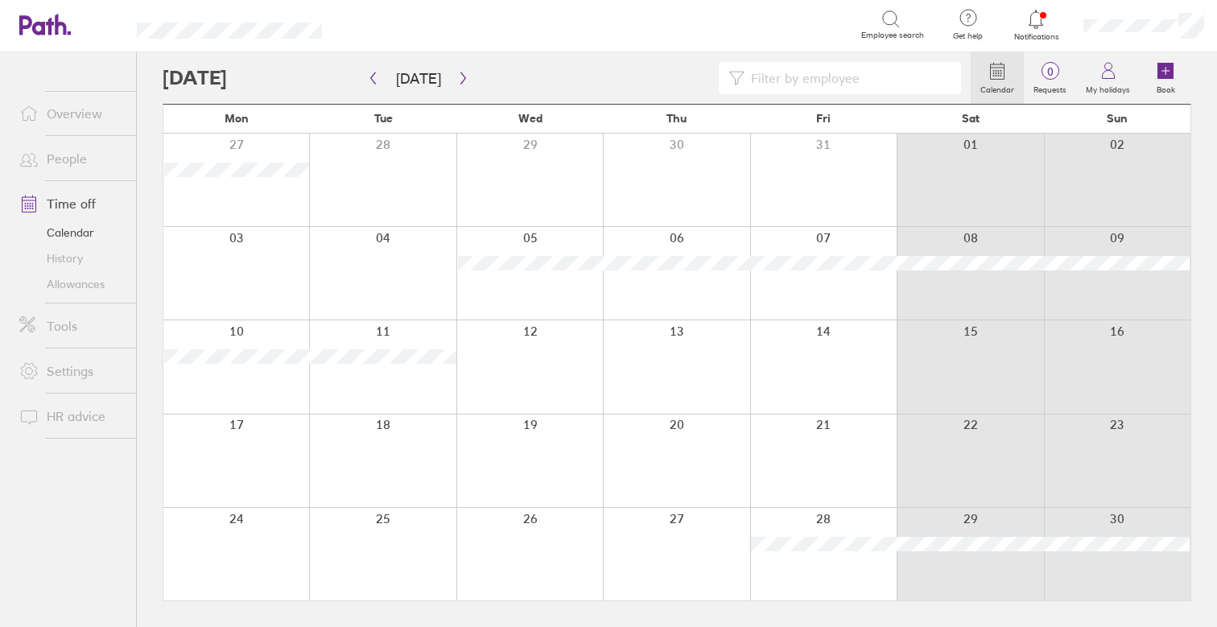
click at [841, 563] on div at bounding box center [823, 554] width 146 height 93
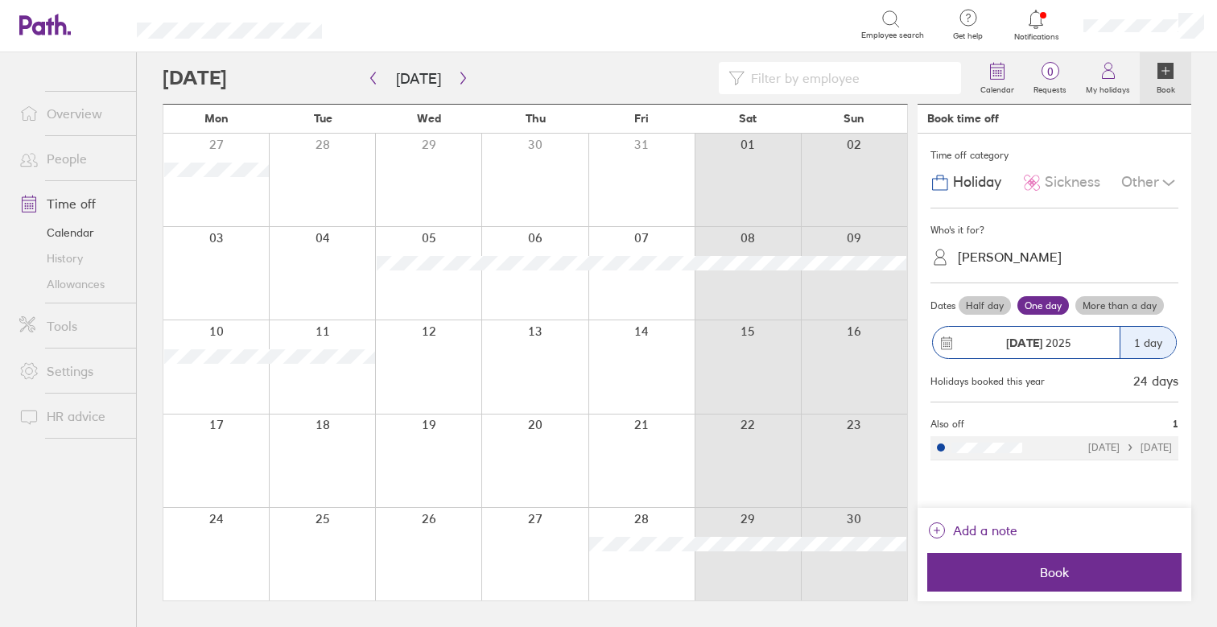
click at [1005, 254] on div "[PERSON_NAME]" at bounding box center [1010, 256] width 104 height 15
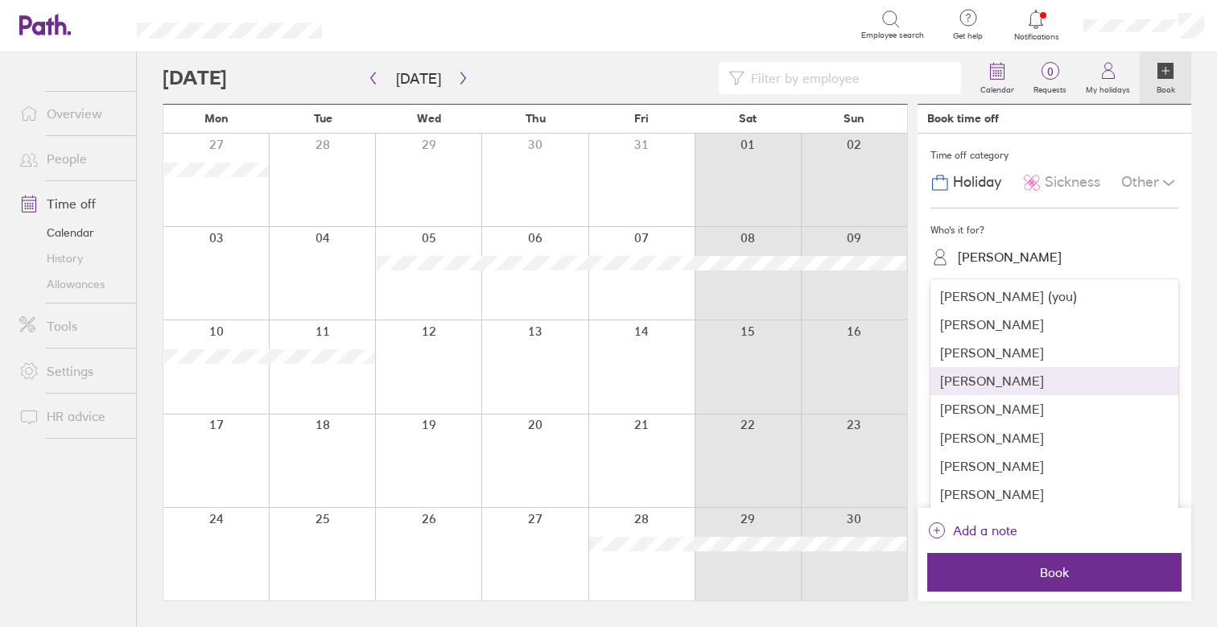
click at [1053, 376] on div "[PERSON_NAME]" at bounding box center [1054, 381] width 248 height 28
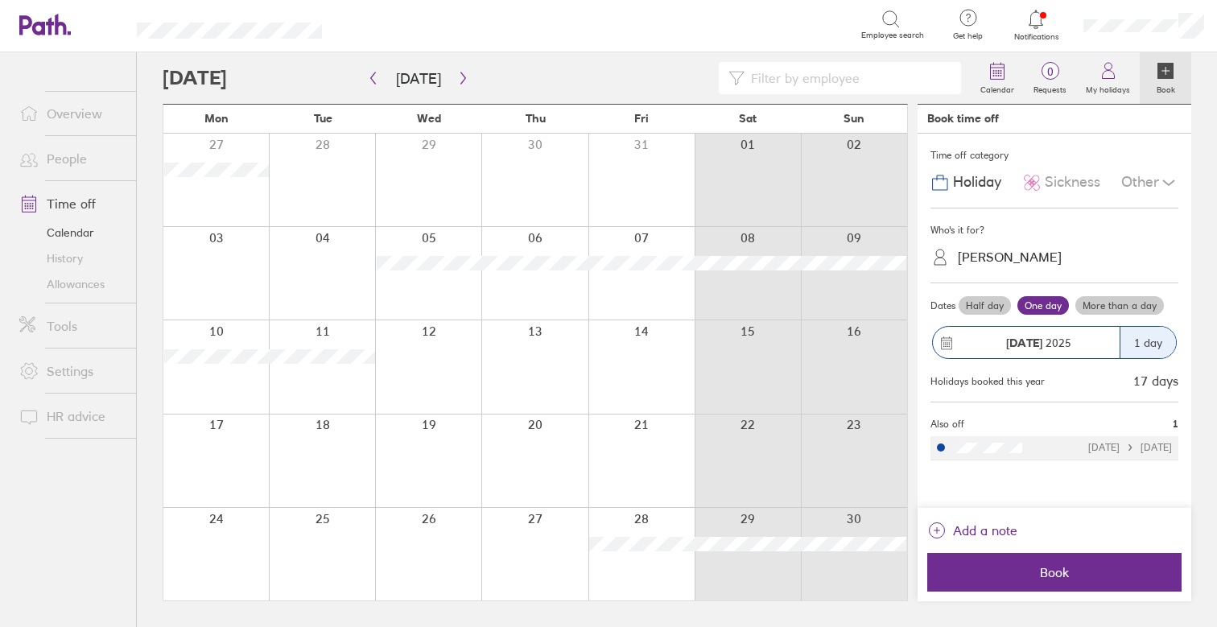
click at [67, 200] on link "Time off" at bounding box center [71, 204] width 130 height 32
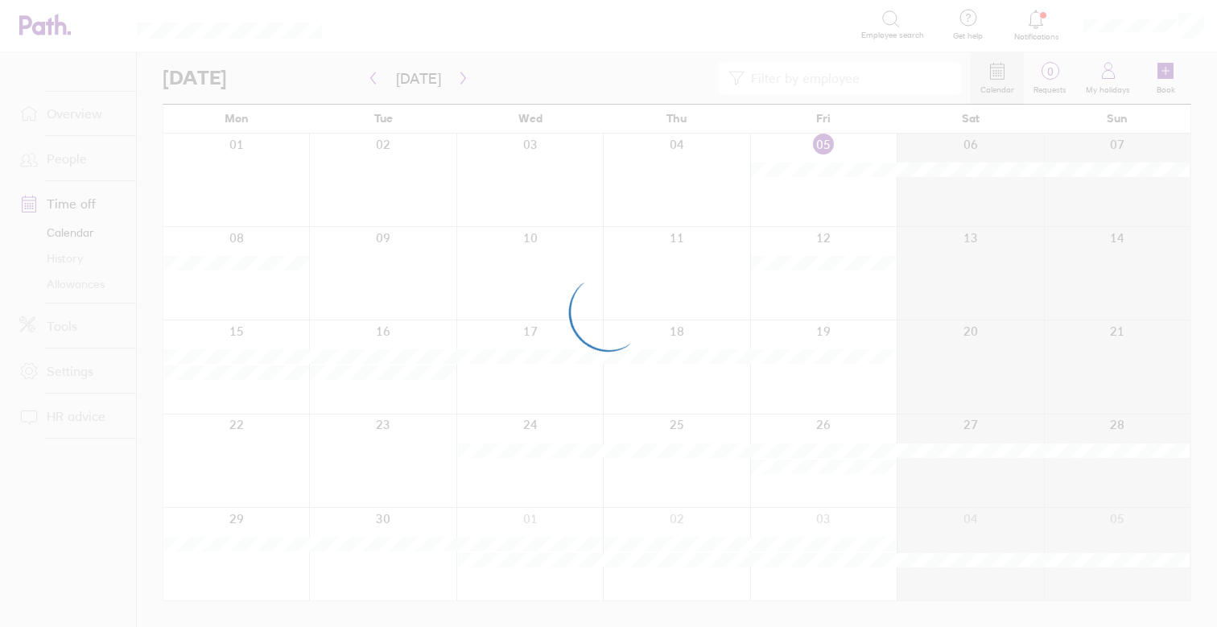
click at [459, 72] on div at bounding box center [608, 313] width 1217 height 627
